Goal: Task Accomplishment & Management: Manage account settings

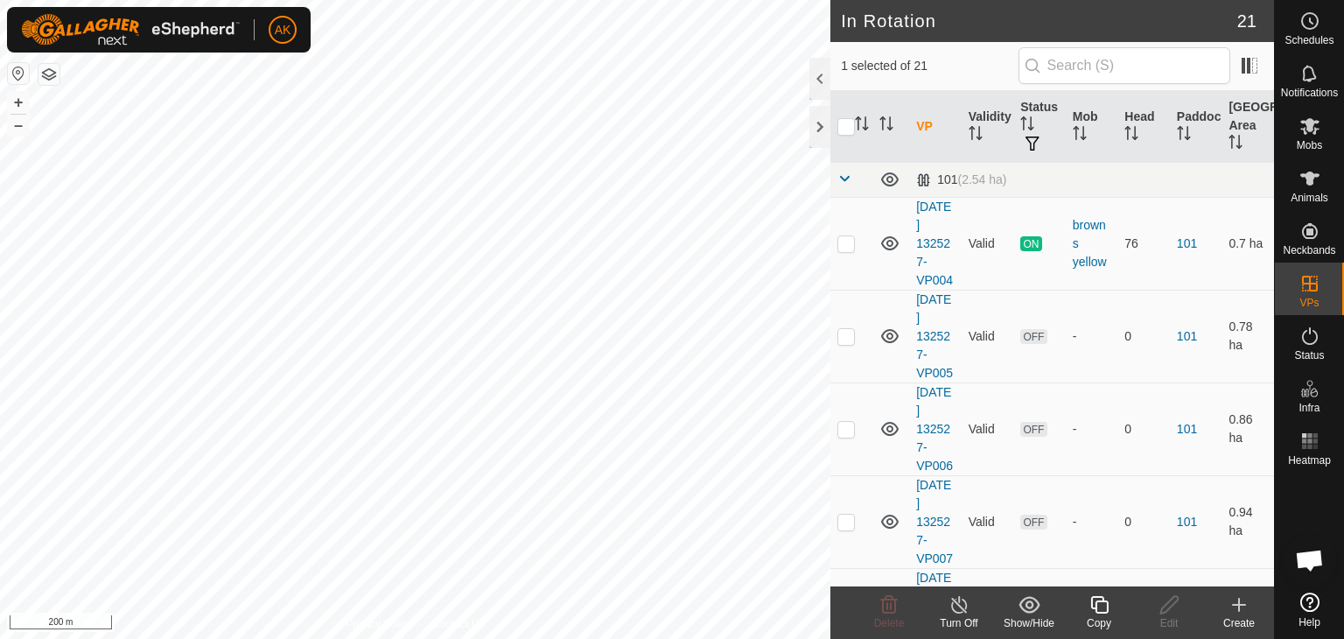
checkbox input "true"
checkbox input "false"
click at [895, 603] on icon at bounding box center [889, 604] width 17 height 17
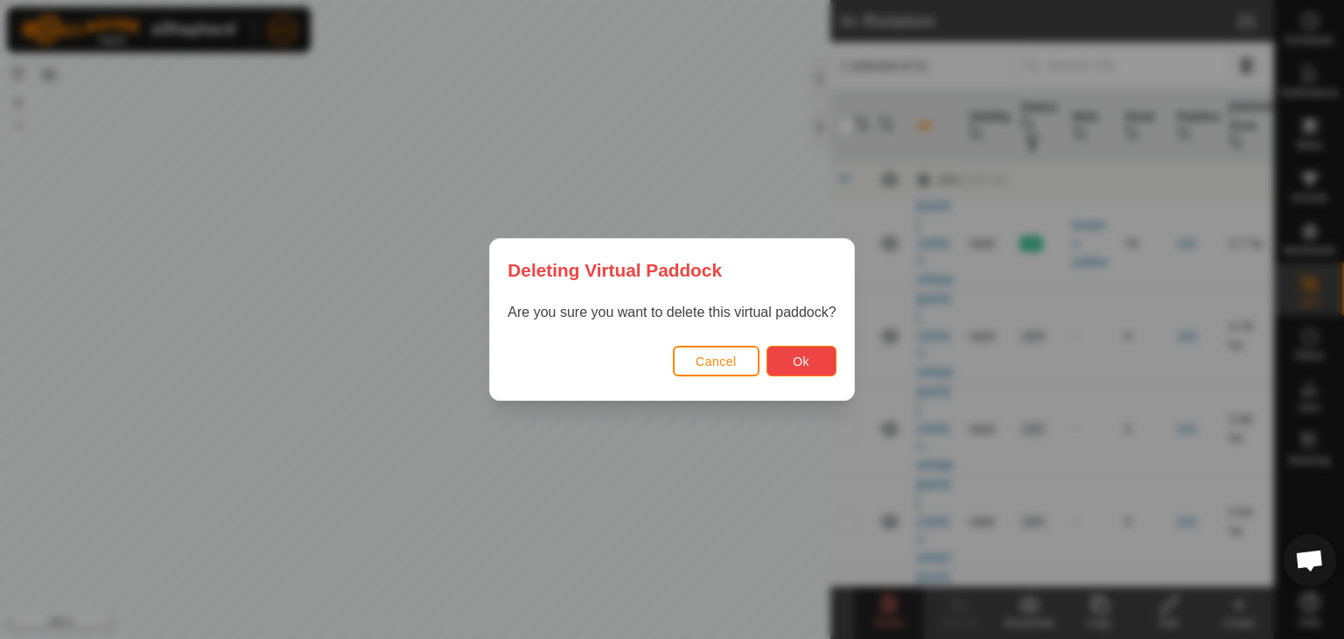
click at [805, 362] on span "Ok" at bounding box center [801, 361] width 17 height 14
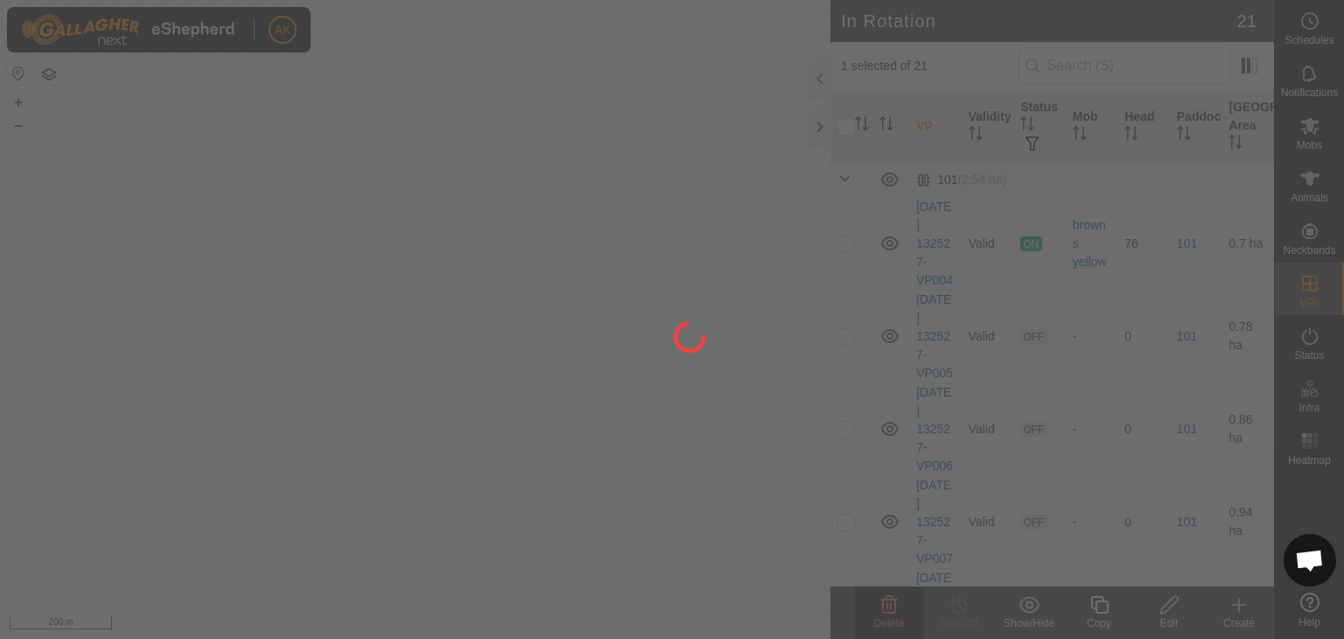
checkbox input "false"
